Goal: Information Seeking & Learning: Learn about a topic

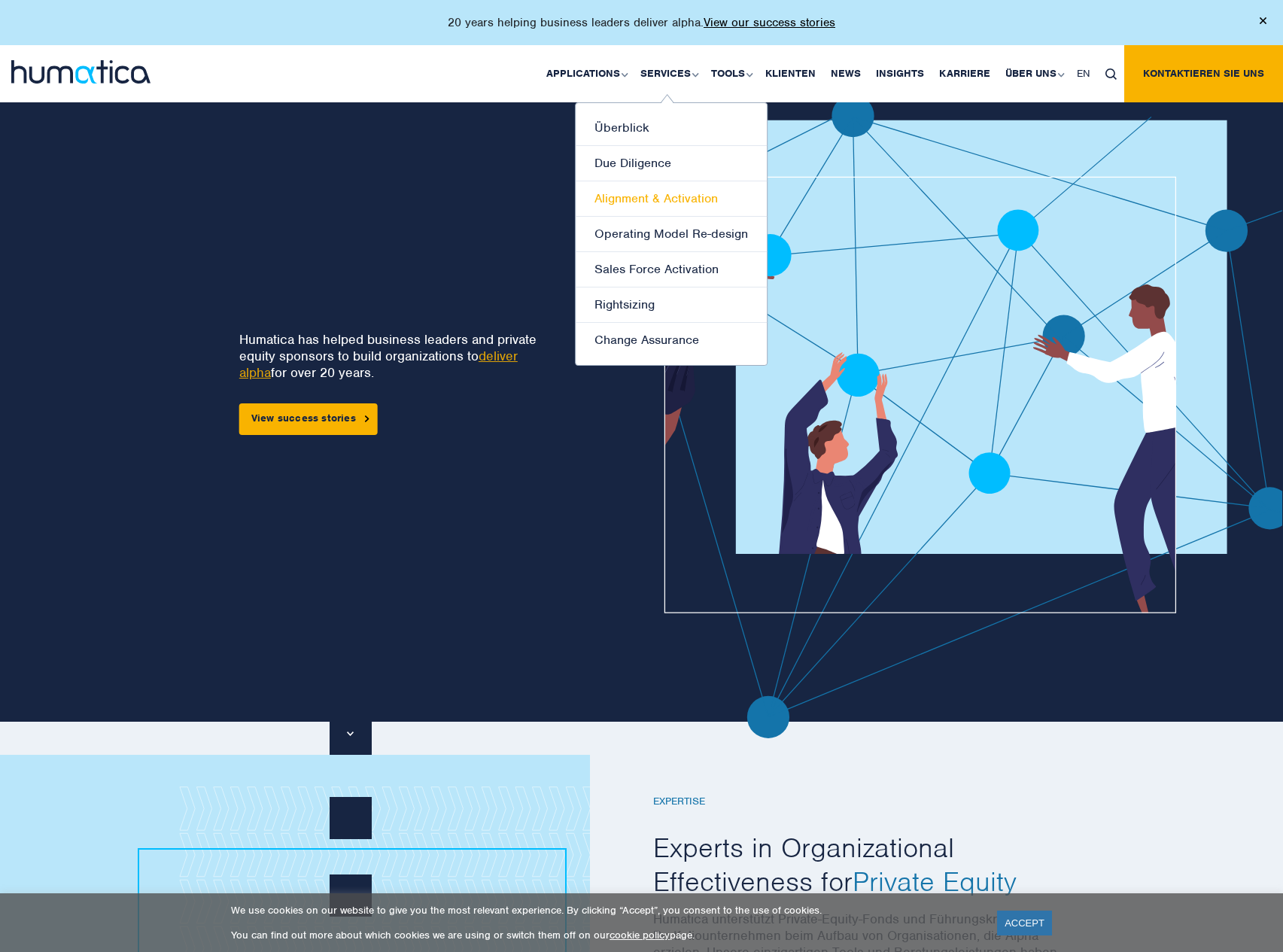
click at [696, 199] on link "Alignment & Activation" at bounding box center [671, 199] width 191 height 36
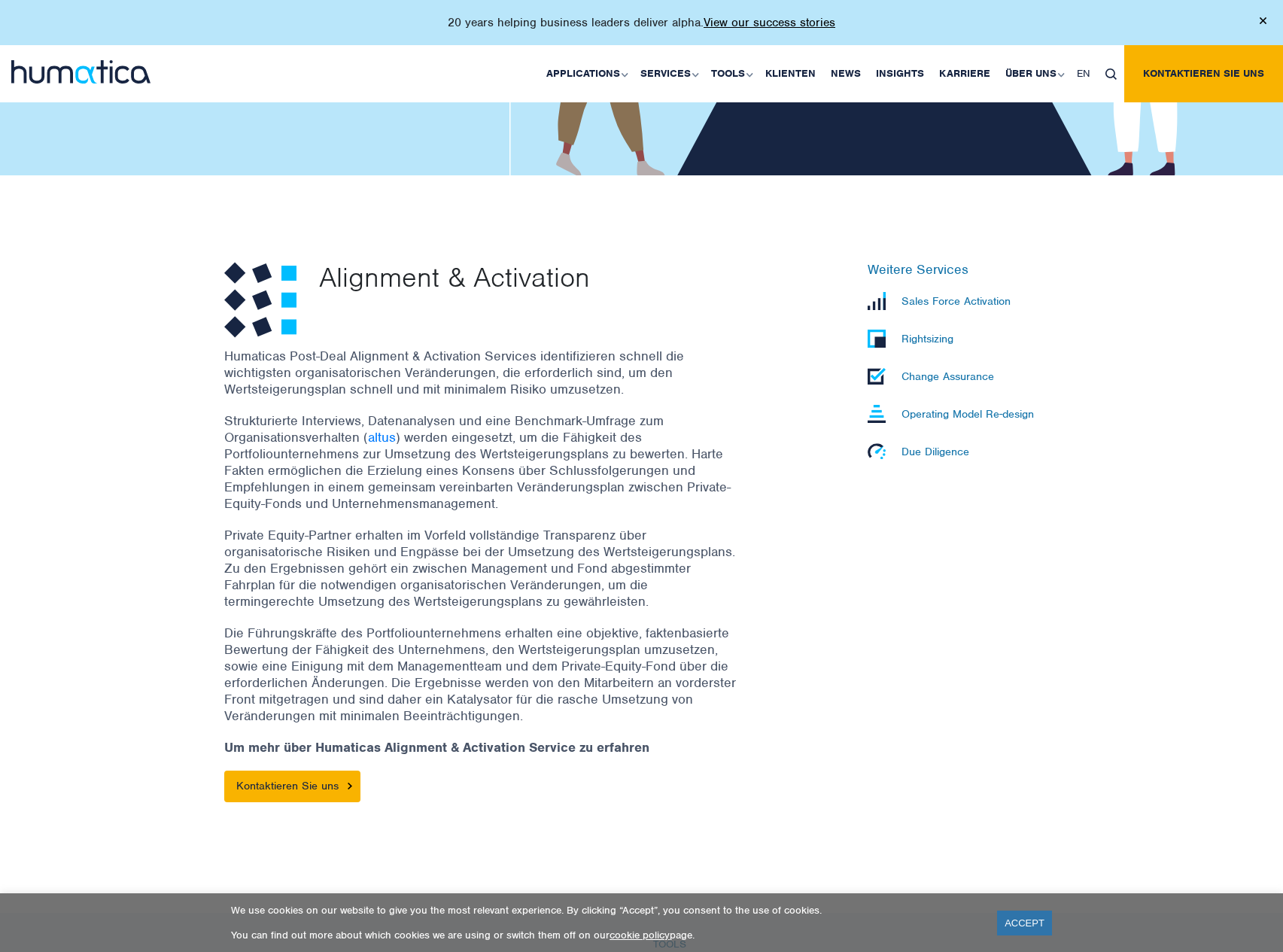
scroll to position [376, 0]
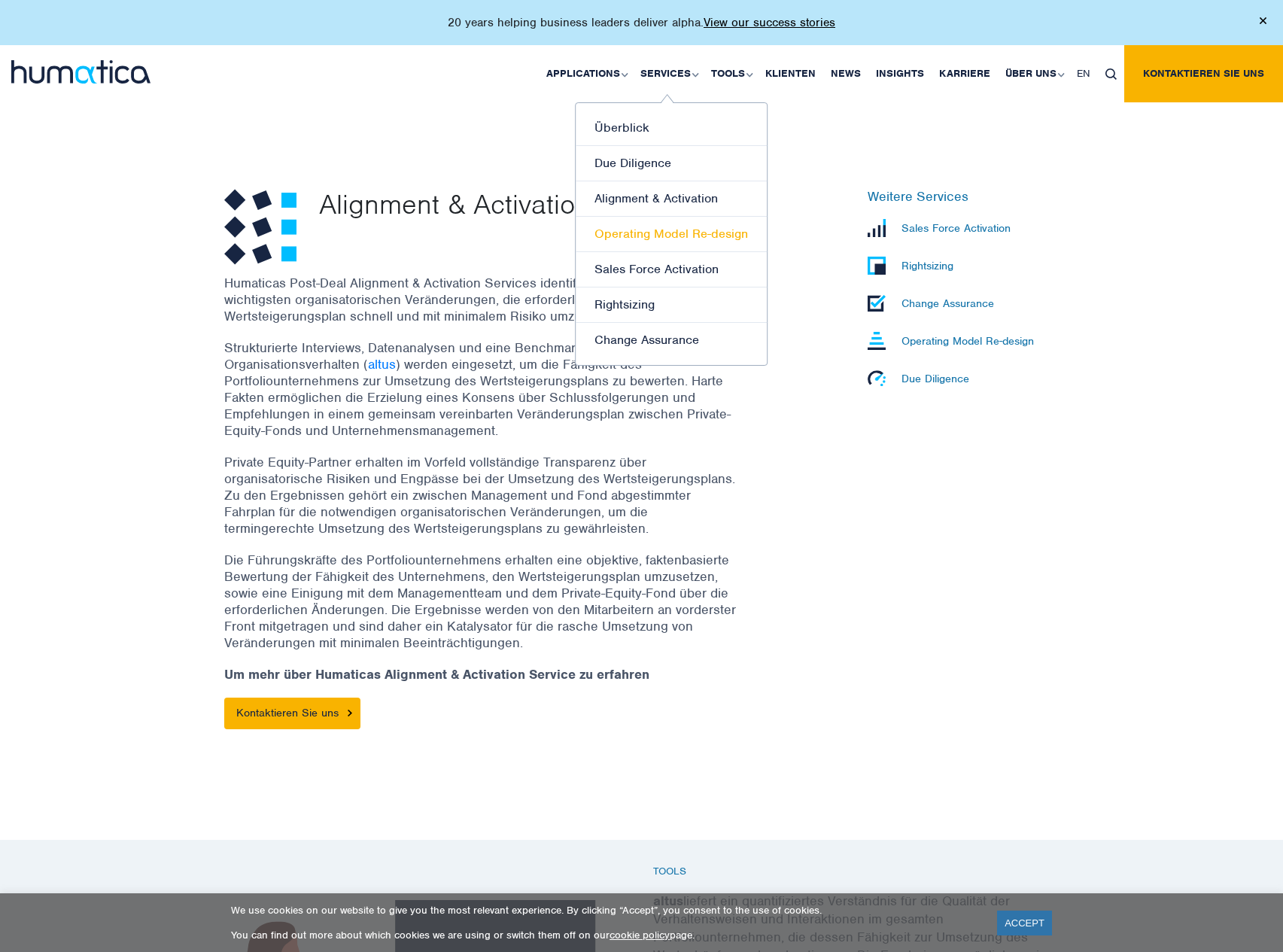
click at [658, 233] on link "Operating Model Re-design" at bounding box center [671, 234] width 191 height 36
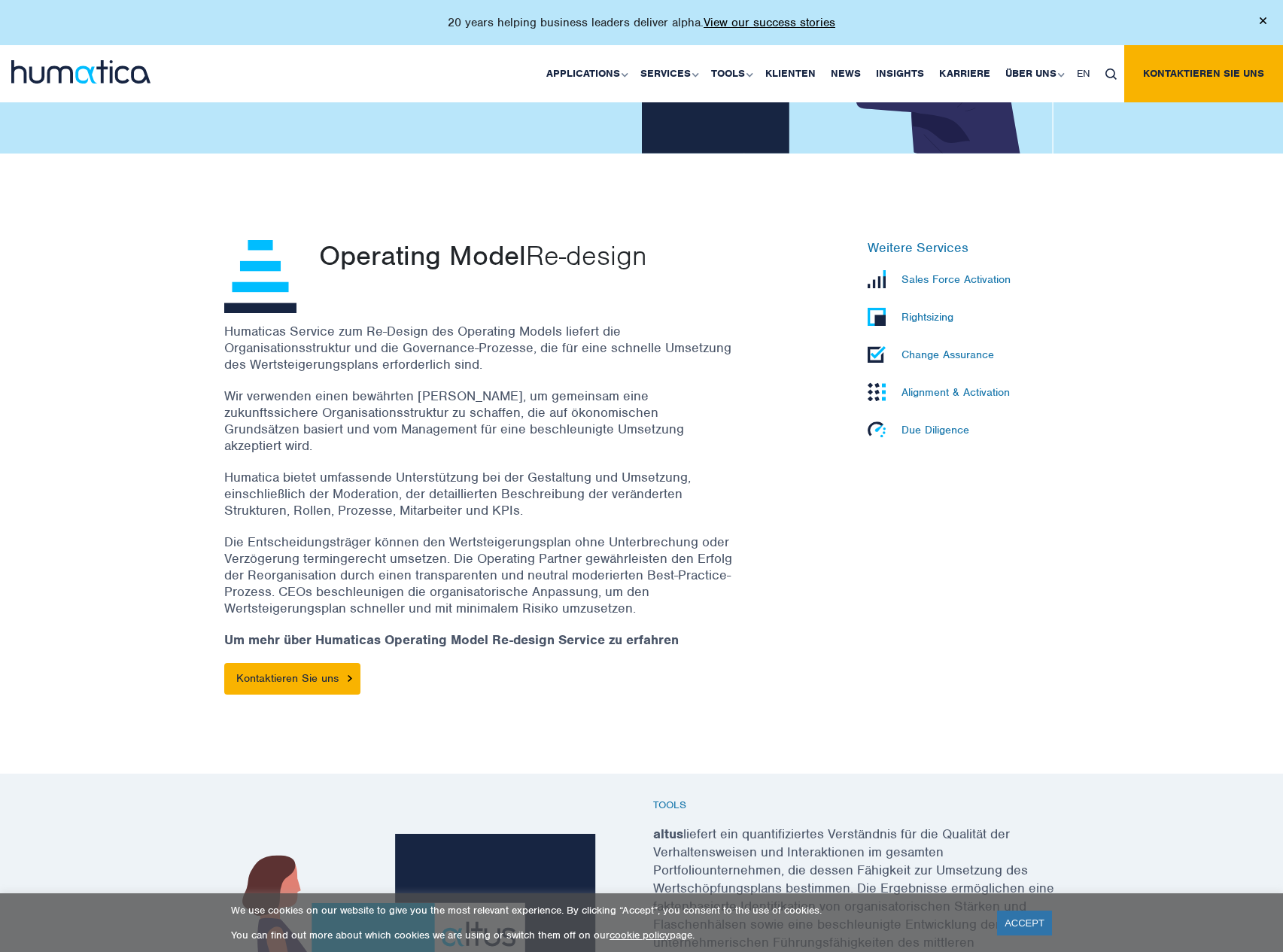
scroll to position [301, 0]
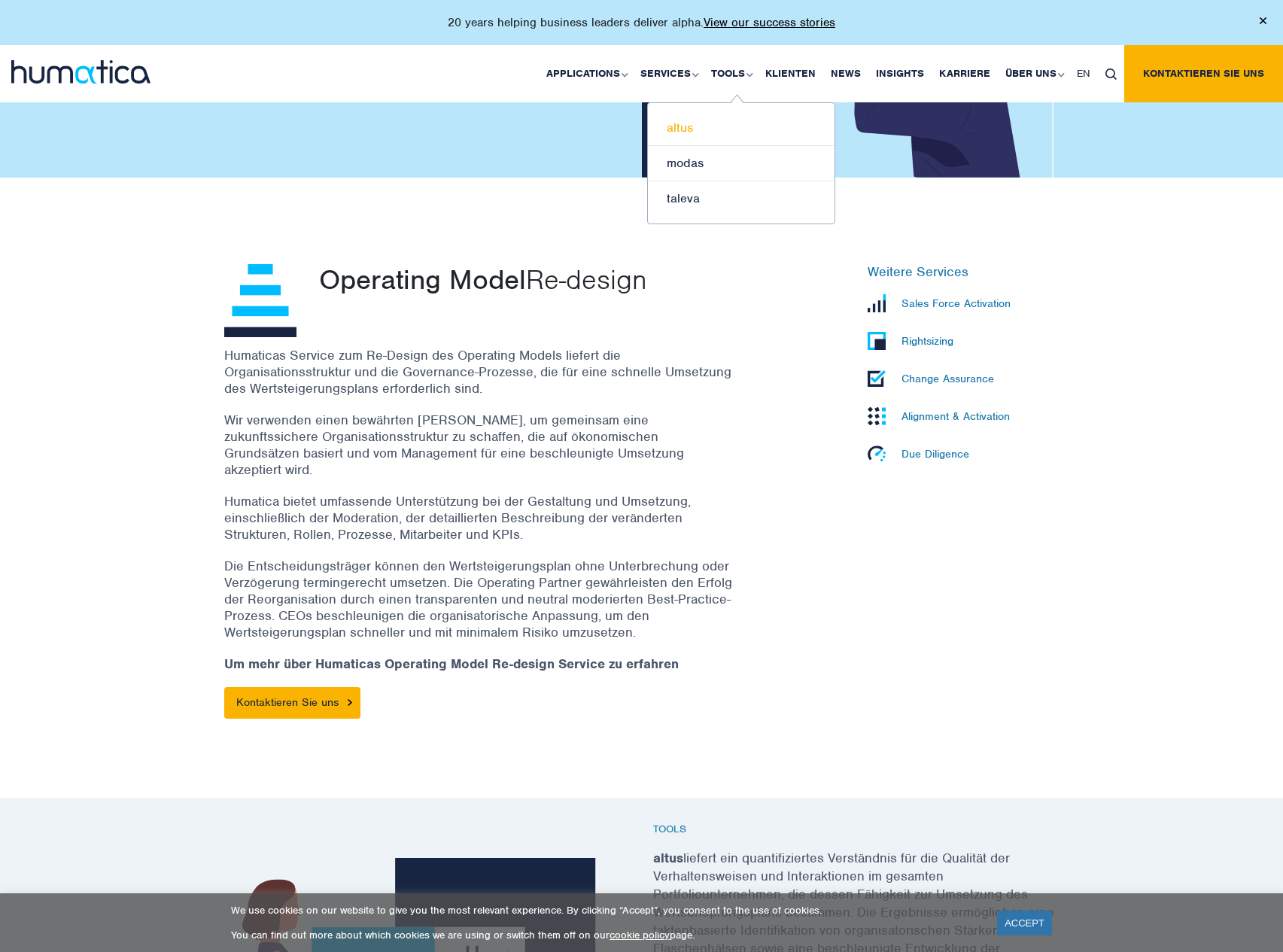
click at [693, 130] on link "altus" at bounding box center [741, 128] width 187 height 36
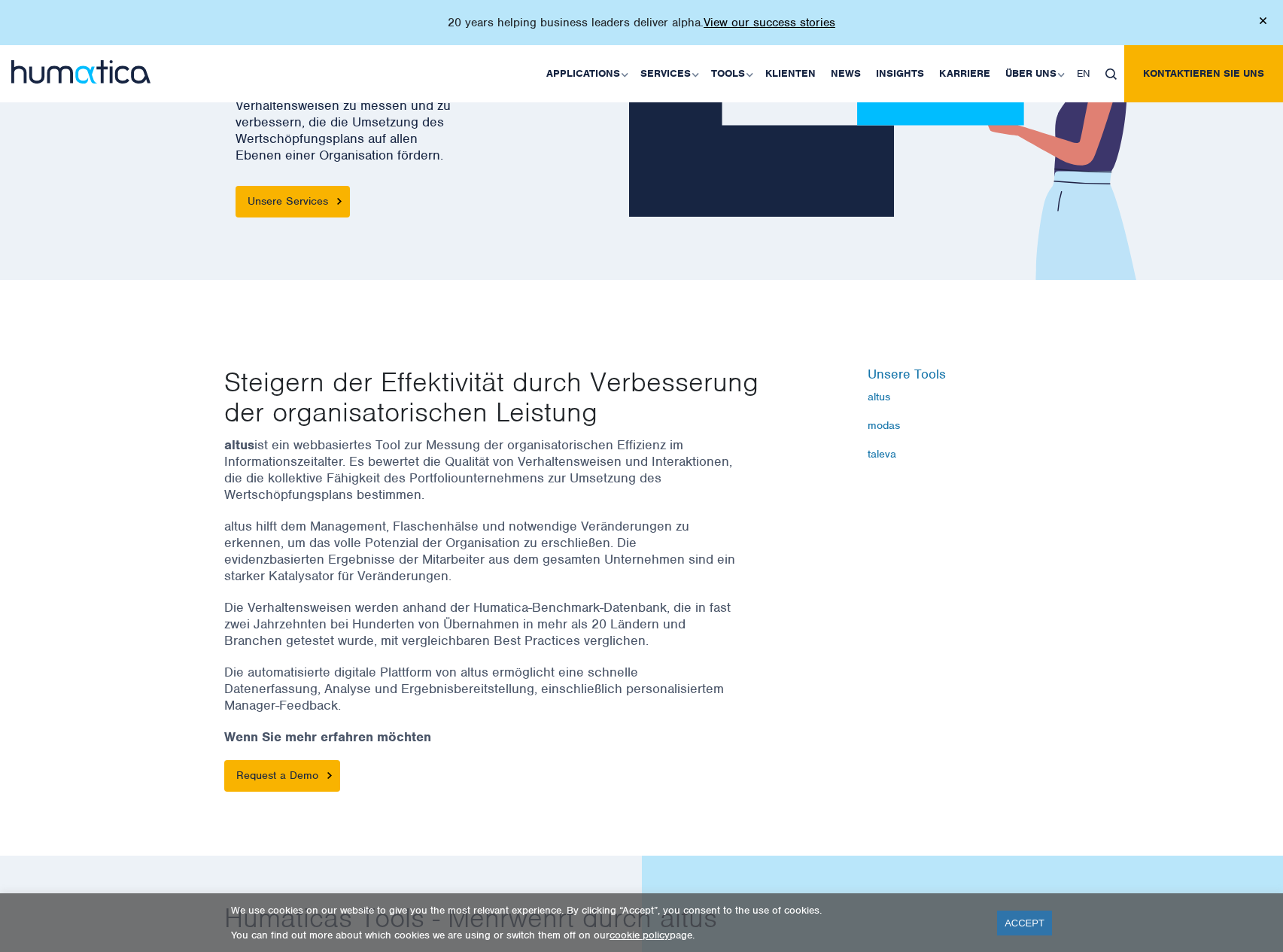
scroll to position [226, 0]
